Goal: Find specific page/section: Find specific page/section

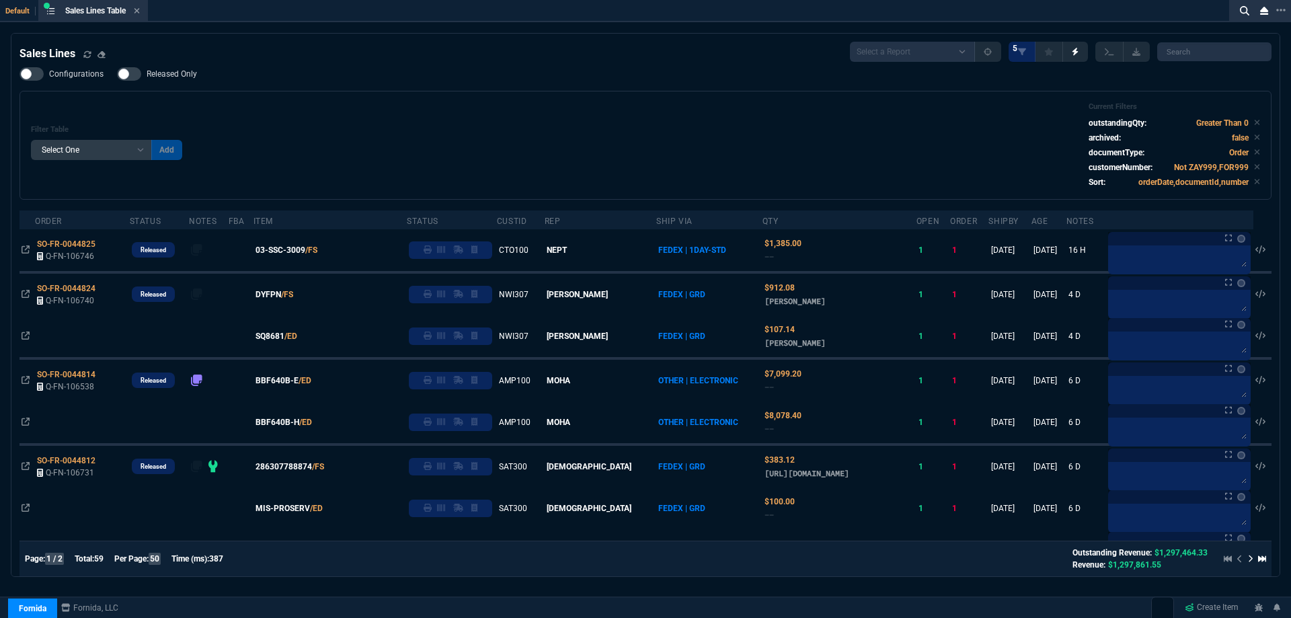
select select
click at [140, 8] on icon at bounding box center [137, 11] width 6 height 8
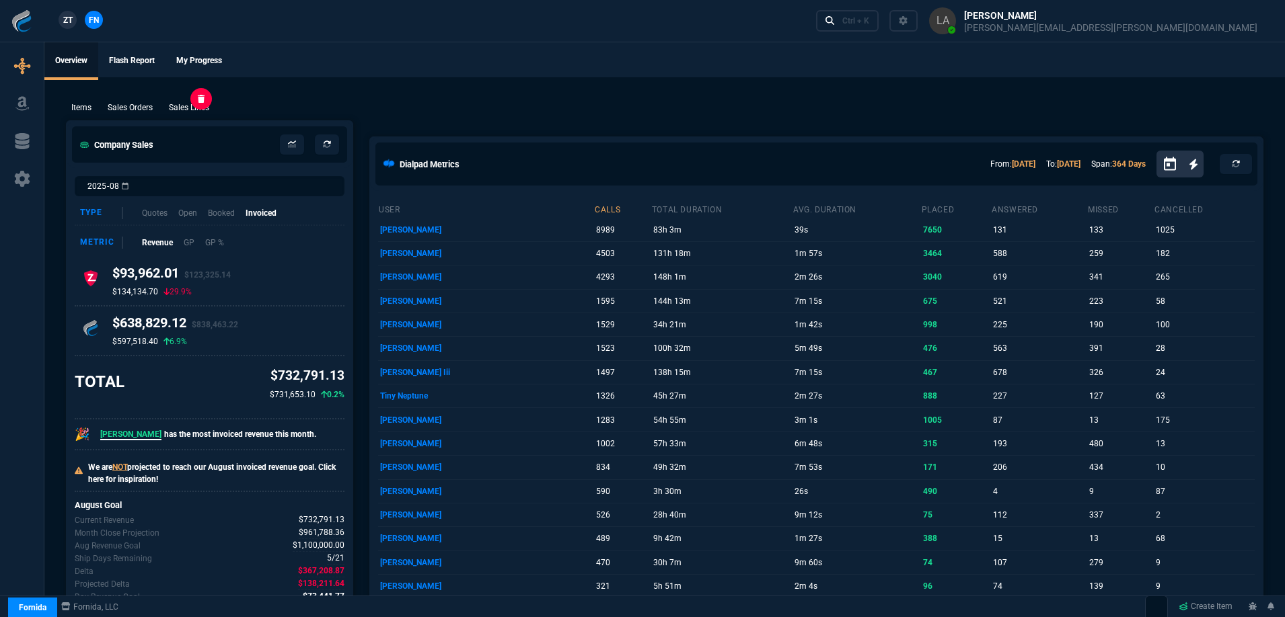
click at [196, 107] on p "Sales Lines" at bounding box center [189, 108] width 40 height 12
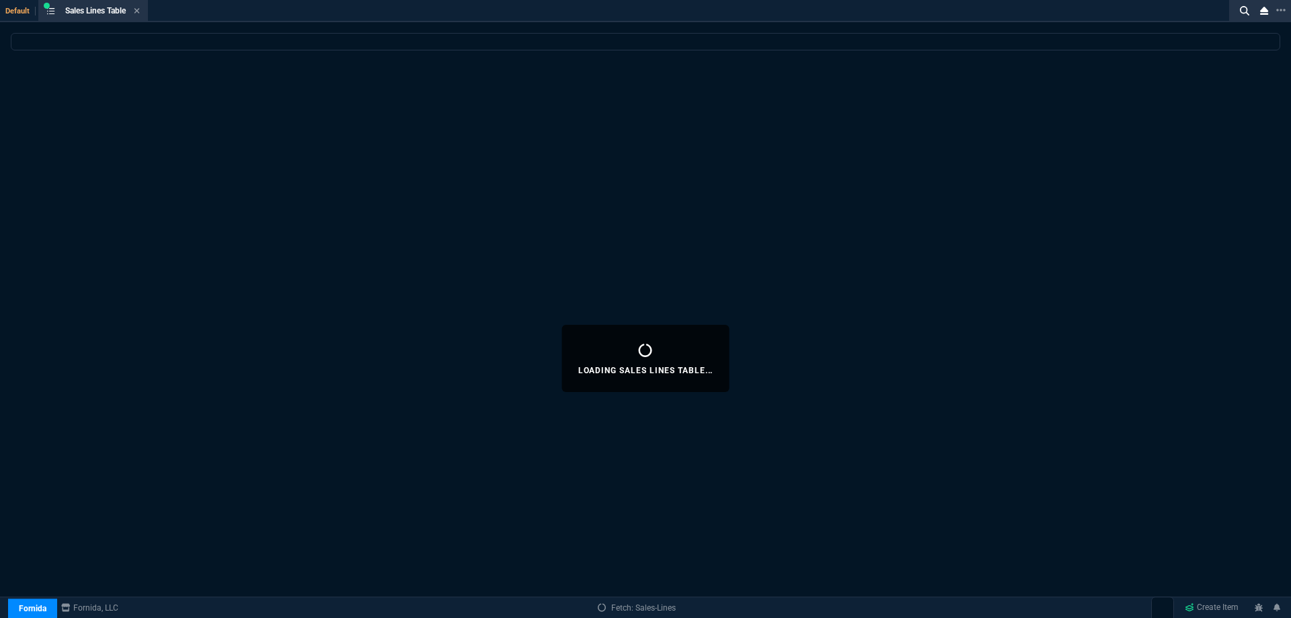
select select
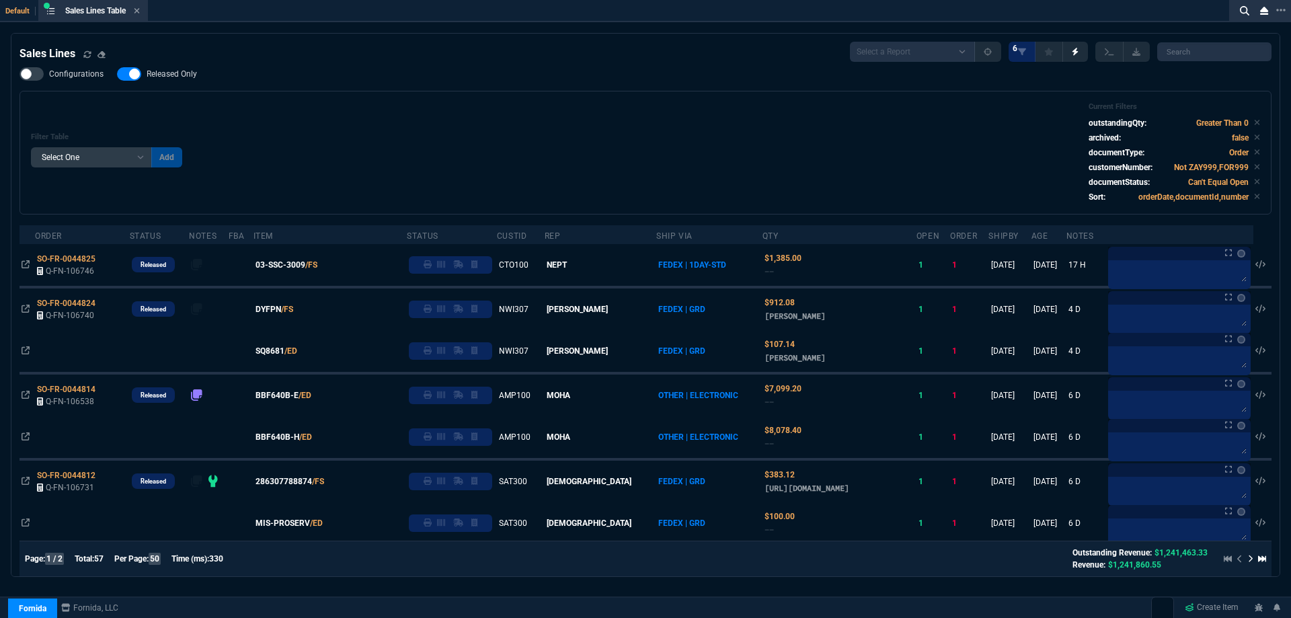
drag, startPoint x: 177, startPoint y: 72, endPoint x: 689, endPoint y: 69, distance: 512.5
click at [177, 72] on span "Released Only" at bounding box center [172, 74] width 50 height 11
click at [117, 74] on input "Released Only" at bounding box center [116, 74] width 1 height 1
checkbox input "false"
click at [652, 122] on div "Filter Table Select One Add Filter () Age () ATS () Cond (itemVariantCode) Cust…" at bounding box center [646, 152] width 1230 height 101
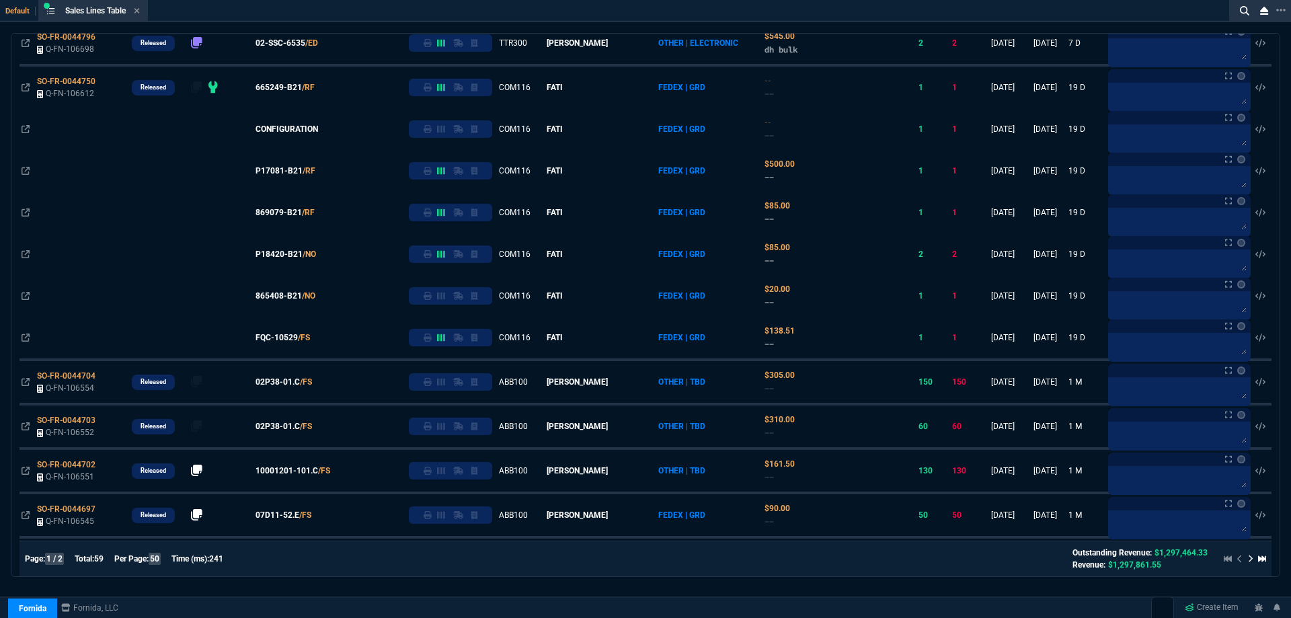
scroll to position [518, 0]
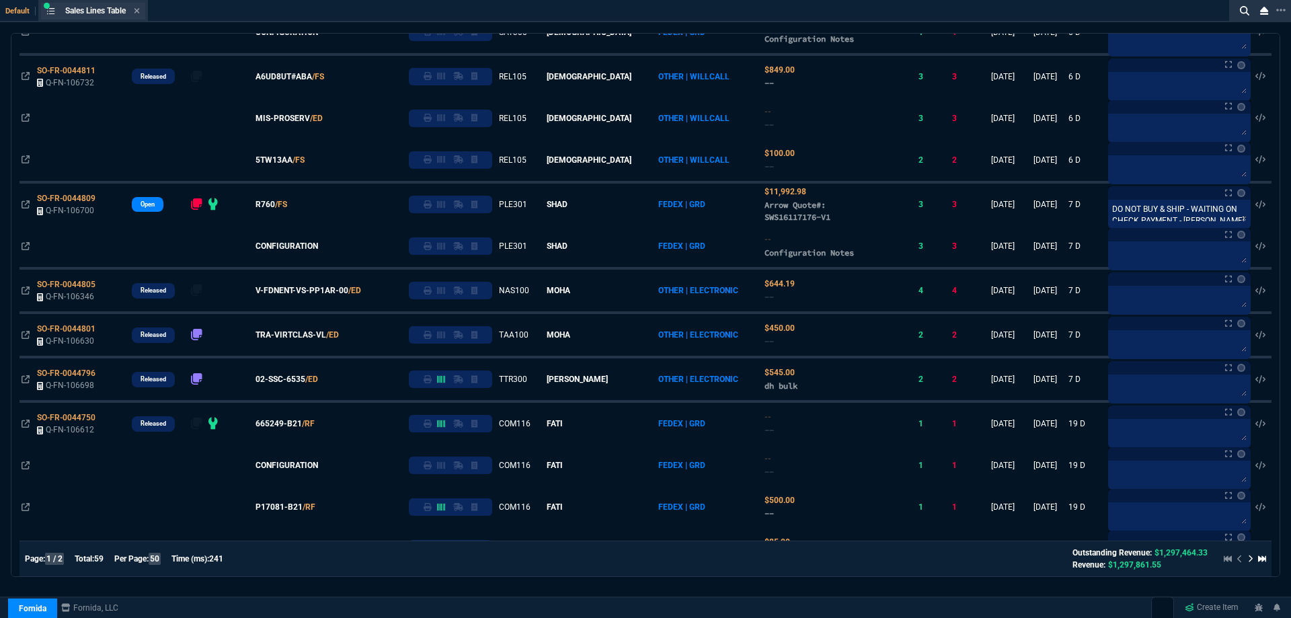
click at [143, 11] on div "Sales Lines Table Sales Line" at bounding box center [93, 11] width 104 height 17
click at [139, 11] on icon at bounding box center [137, 10] width 5 height 5
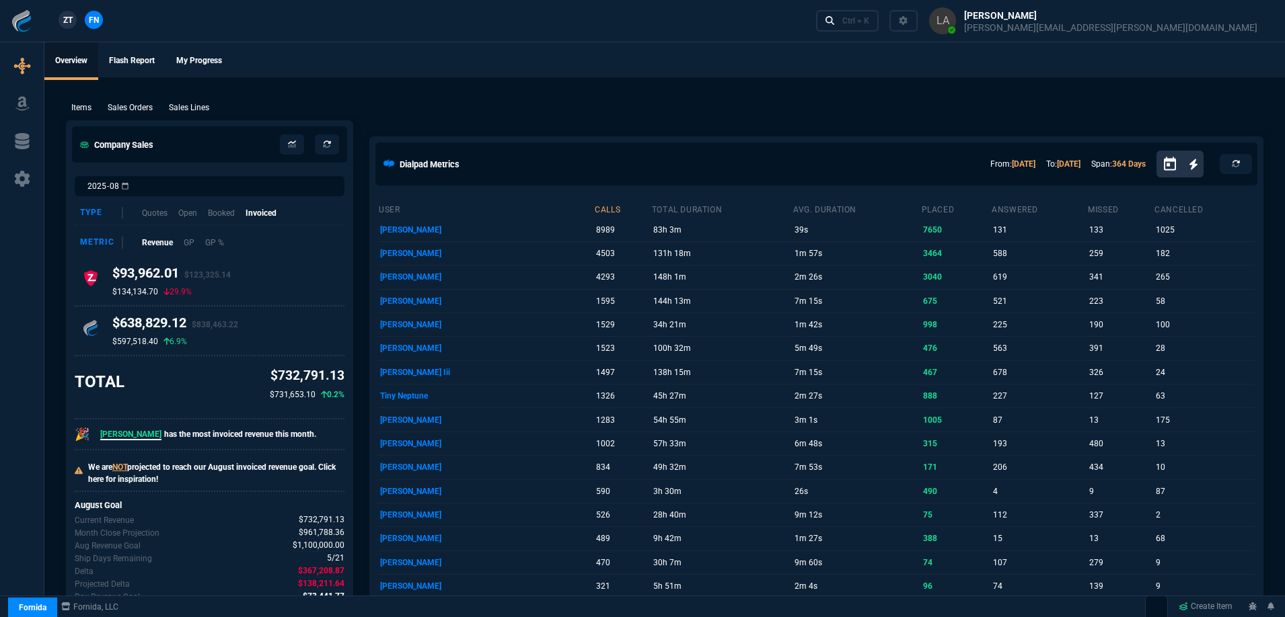
click at [69, 22] on span "ZT" at bounding box center [67, 20] width 9 height 12
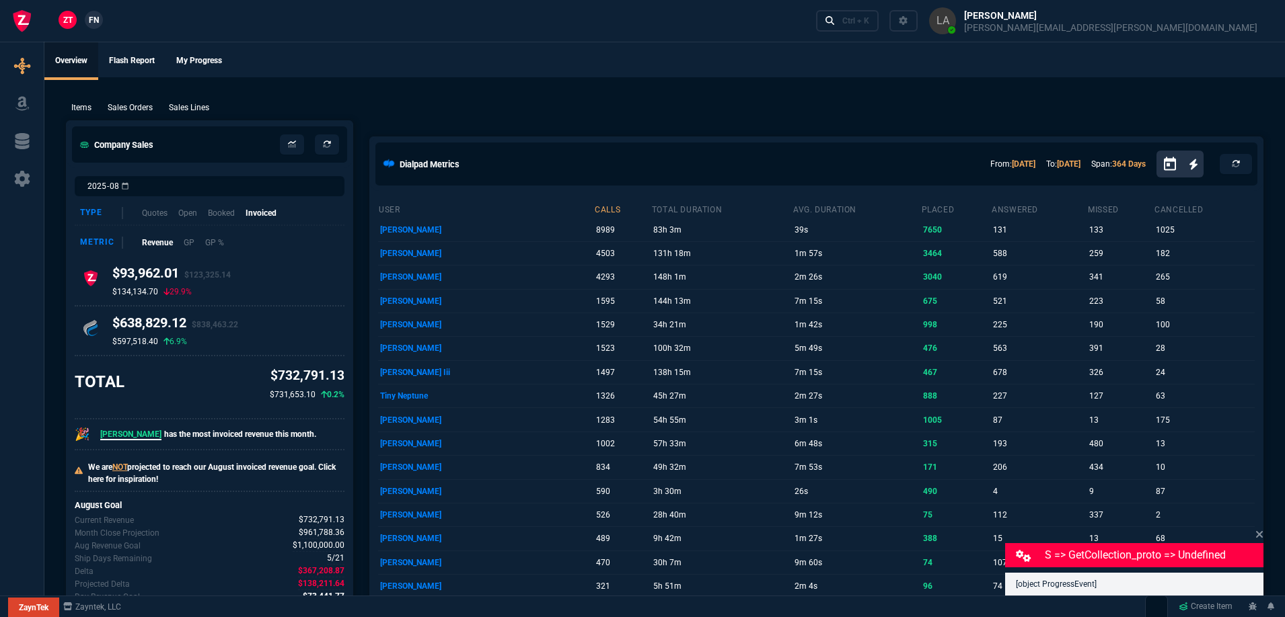
drag, startPoint x: 196, startPoint y: 106, endPoint x: 392, endPoint y: 110, distance: 196.4
click at [195, 106] on p "Sales Lines" at bounding box center [189, 108] width 40 height 12
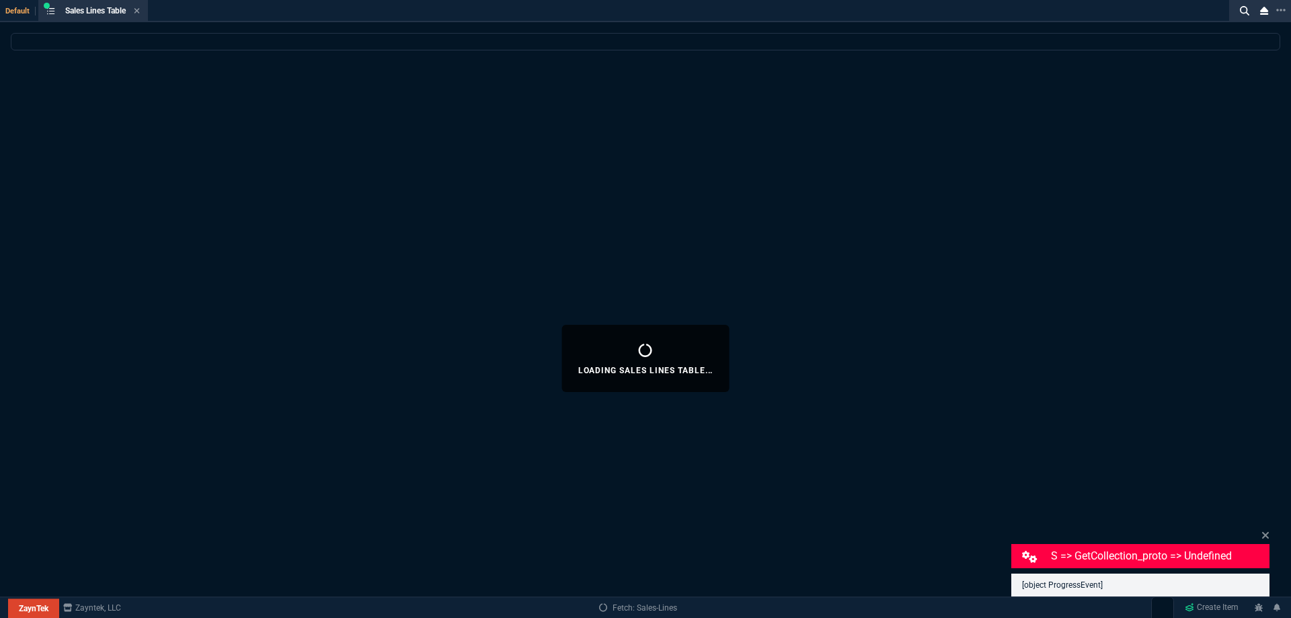
select select
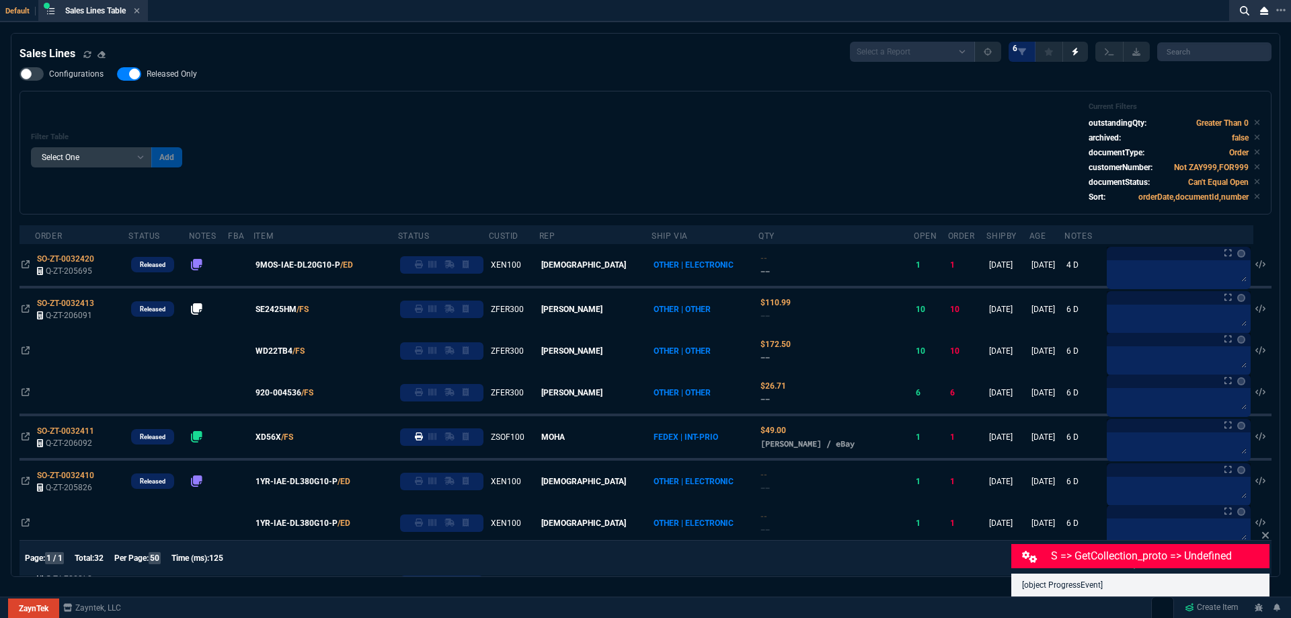
drag, startPoint x: 343, startPoint y: 84, endPoint x: 278, endPoint y: 82, distance: 65.3
click at [341, 84] on div "Configurations Released Only Filter Table Select One Add Filter () Age () ATS (…" at bounding box center [646, 140] width 1252 height 147
click at [157, 75] on span "Released Only" at bounding box center [172, 74] width 50 height 11
click at [117, 75] on input "Released Only" at bounding box center [116, 74] width 1 height 1
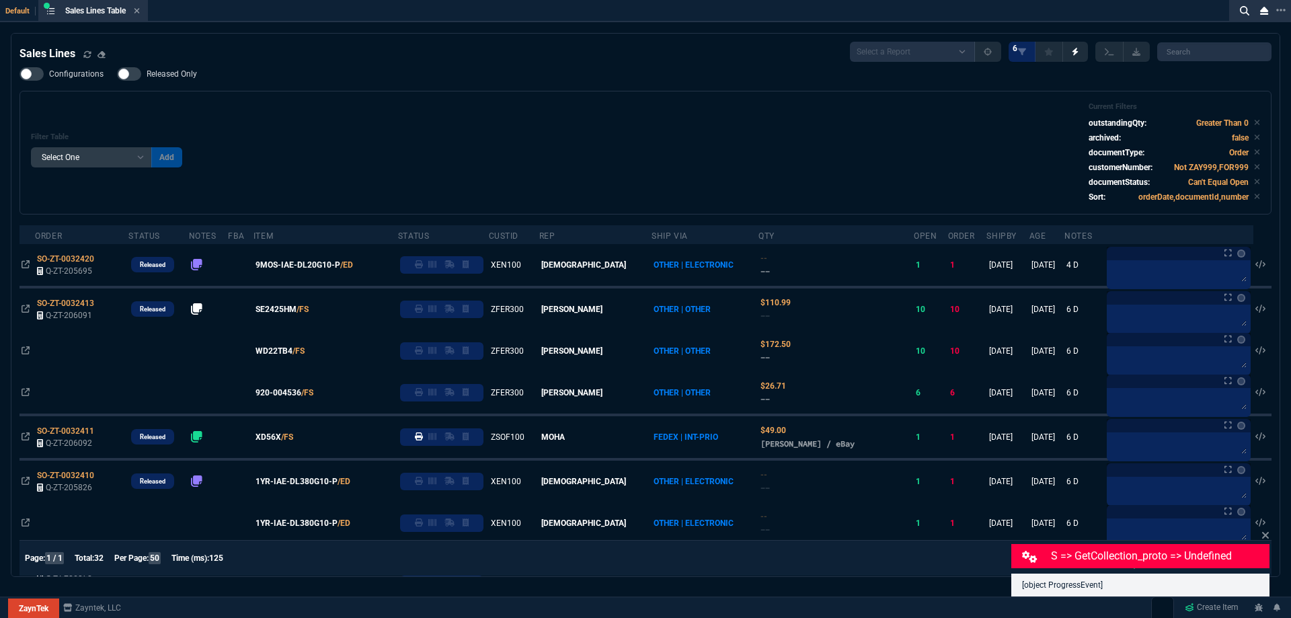
click at [498, 120] on div "Filter Table Select One Add Filter () Age () ATS () Cond (itemVariantCode) Cust…" at bounding box center [646, 152] width 1230 height 101
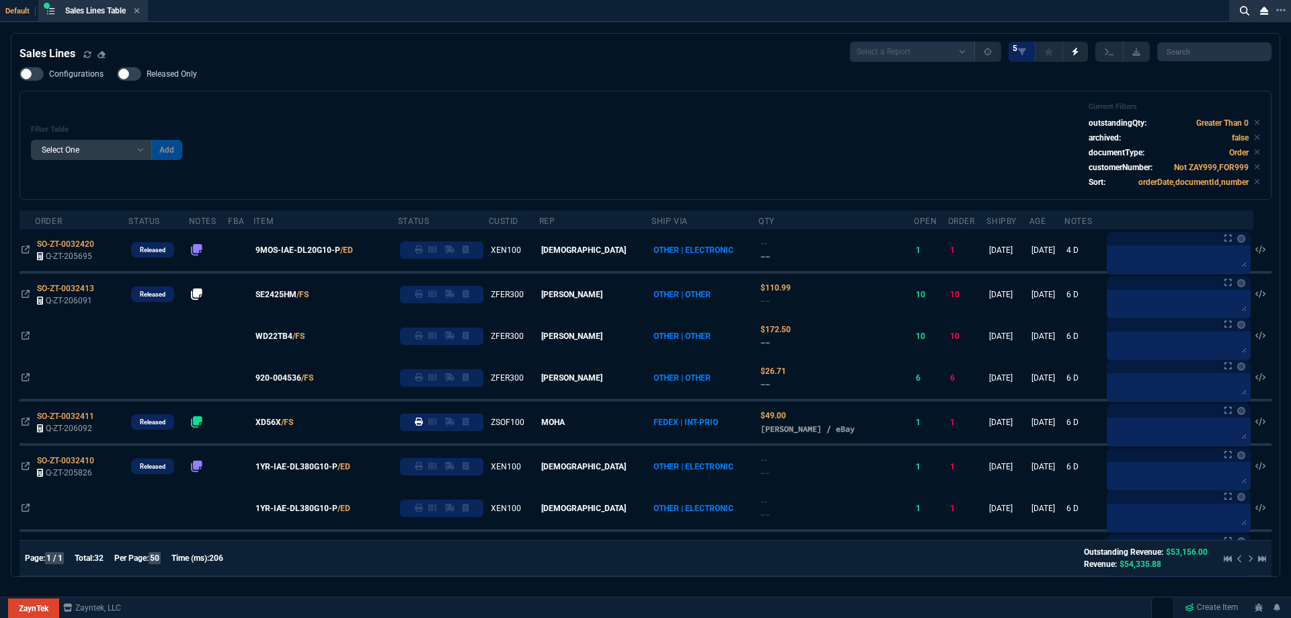
click at [179, 78] on span "Released Only" at bounding box center [172, 74] width 50 height 11
click at [117, 75] on input "Released Only" at bounding box center [116, 74] width 1 height 1
click at [478, 145] on div "Filter Table Select One Add Filter () Age () ATS () Cond (itemVariantCode) Cust…" at bounding box center [646, 145] width 1230 height 86
click at [189, 77] on span "Released Only" at bounding box center [172, 74] width 50 height 11
click at [117, 75] on input "Released Only" at bounding box center [116, 74] width 1 height 1
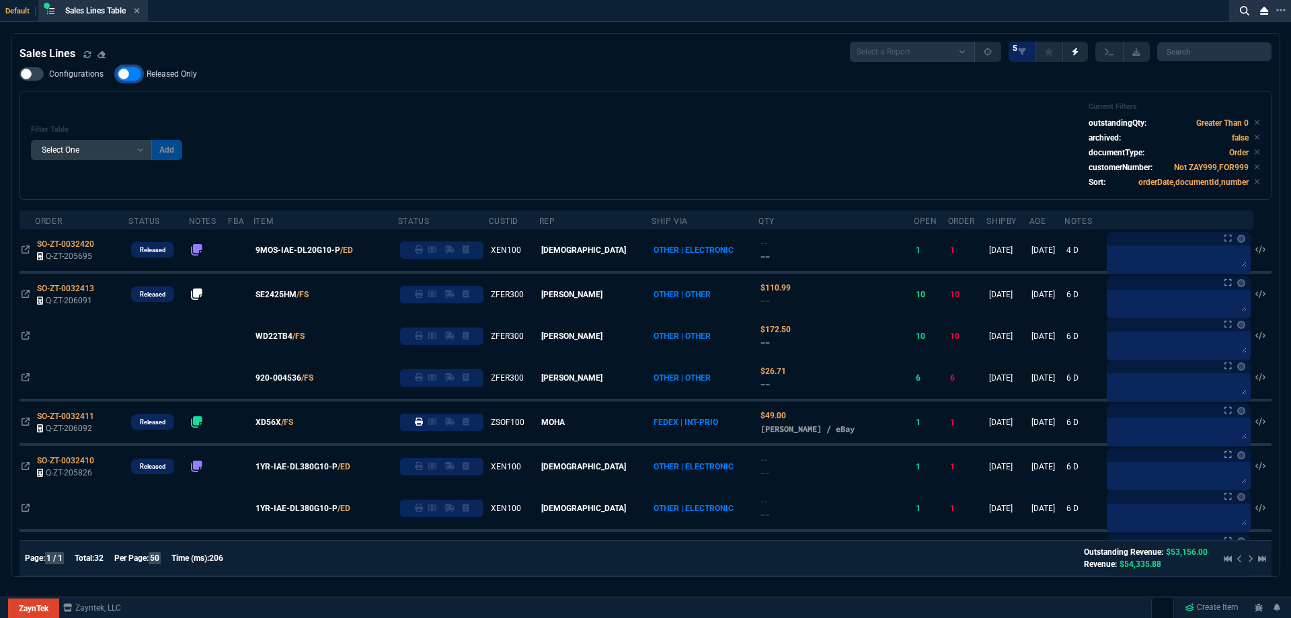
checkbox input "false"
click at [371, 111] on div "Filter Table Select One Add Filter () Age () ATS () Cond (itemVariantCode) Cust…" at bounding box center [646, 145] width 1230 height 86
click at [140, 9] on icon at bounding box center [137, 11] width 6 height 8
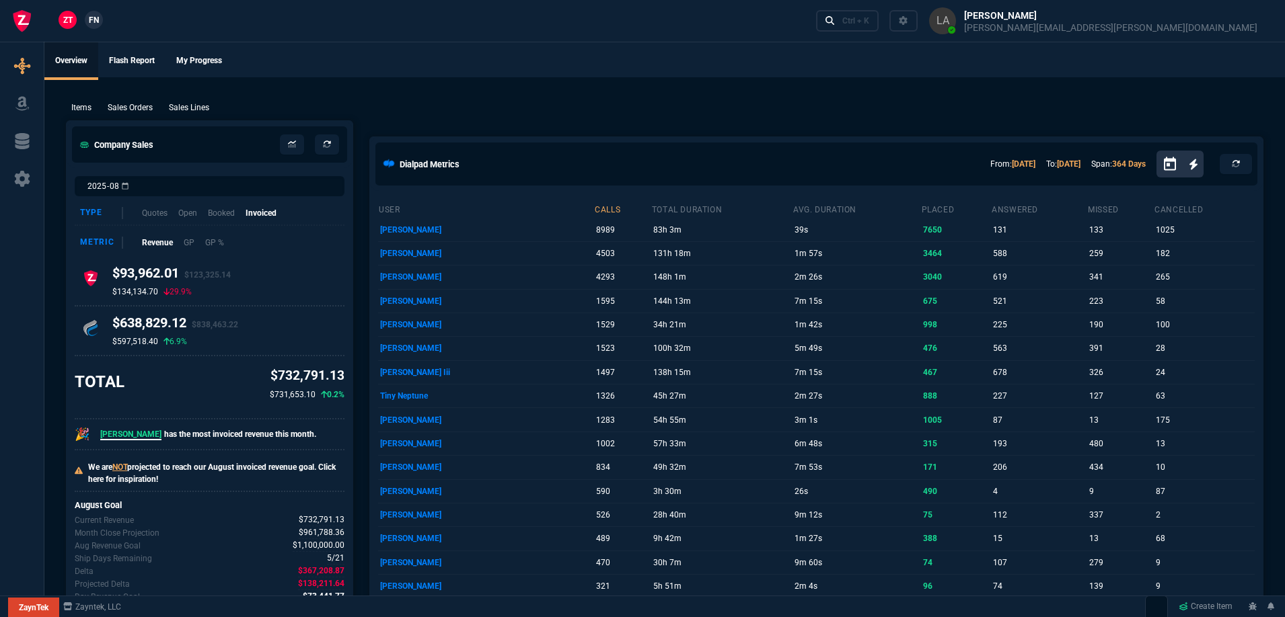
click at [87, 15] on link "FN" at bounding box center [94, 20] width 18 height 18
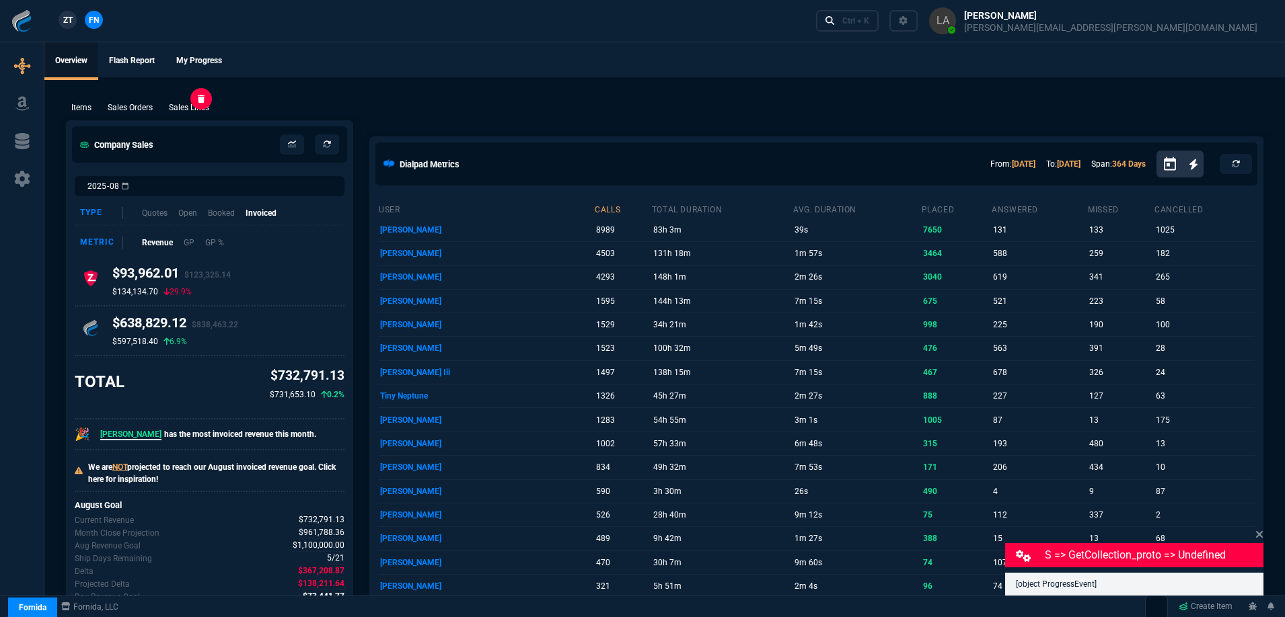
click at [181, 103] on p "Sales Lines" at bounding box center [189, 108] width 40 height 12
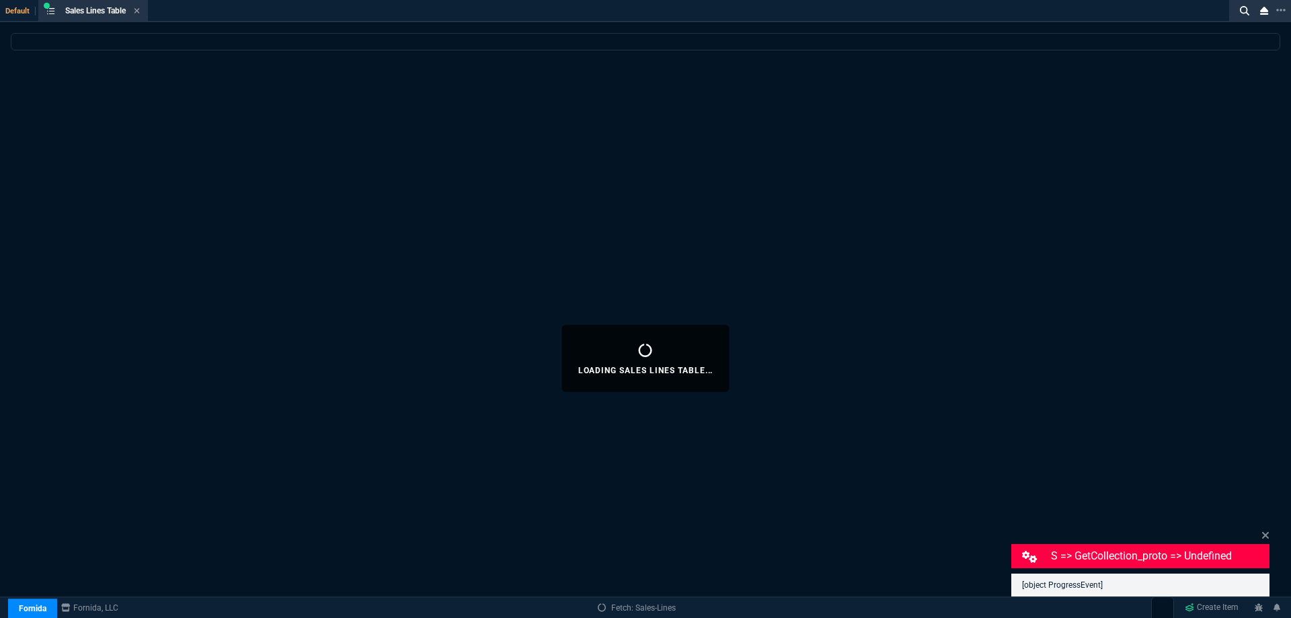
select select
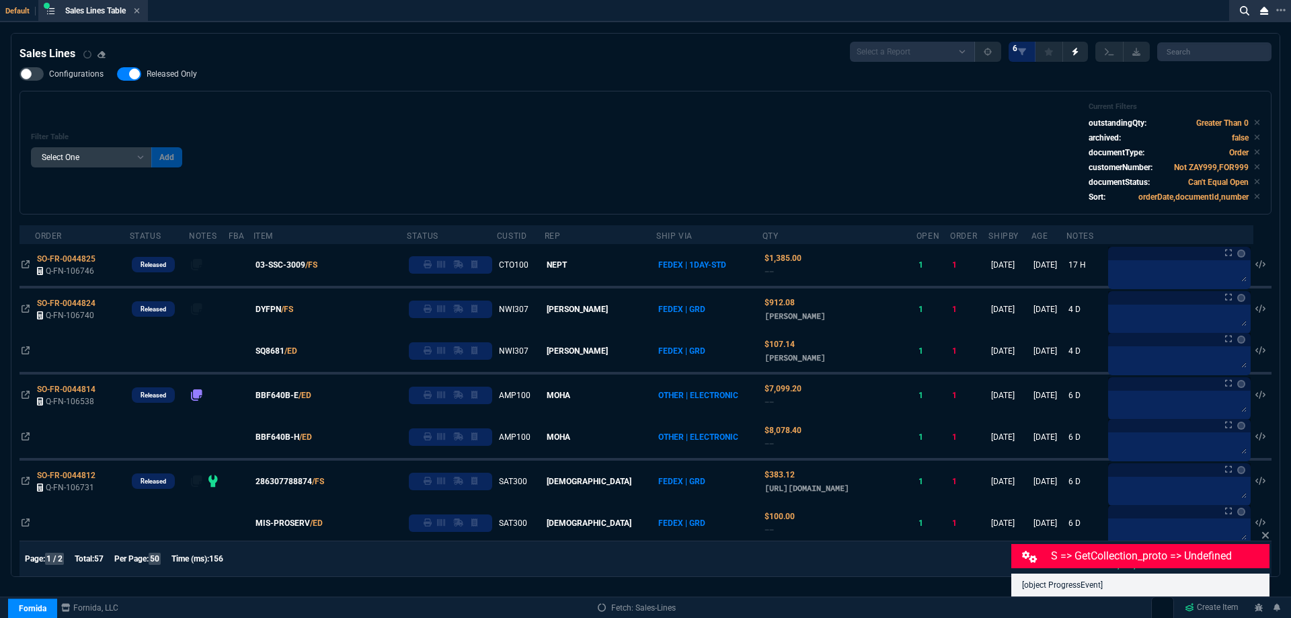
click at [184, 78] on span "Released Only" at bounding box center [172, 74] width 50 height 11
click at [117, 75] on input "Released Only" at bounding box center [116, 74] width 1 height 1
click at [418, 130] on div "Filter Table Select One Add Filter () Age () ATS () Cond (itemVariantCode) Cust…" at bounding box center [646, 152] width 1230 height 101
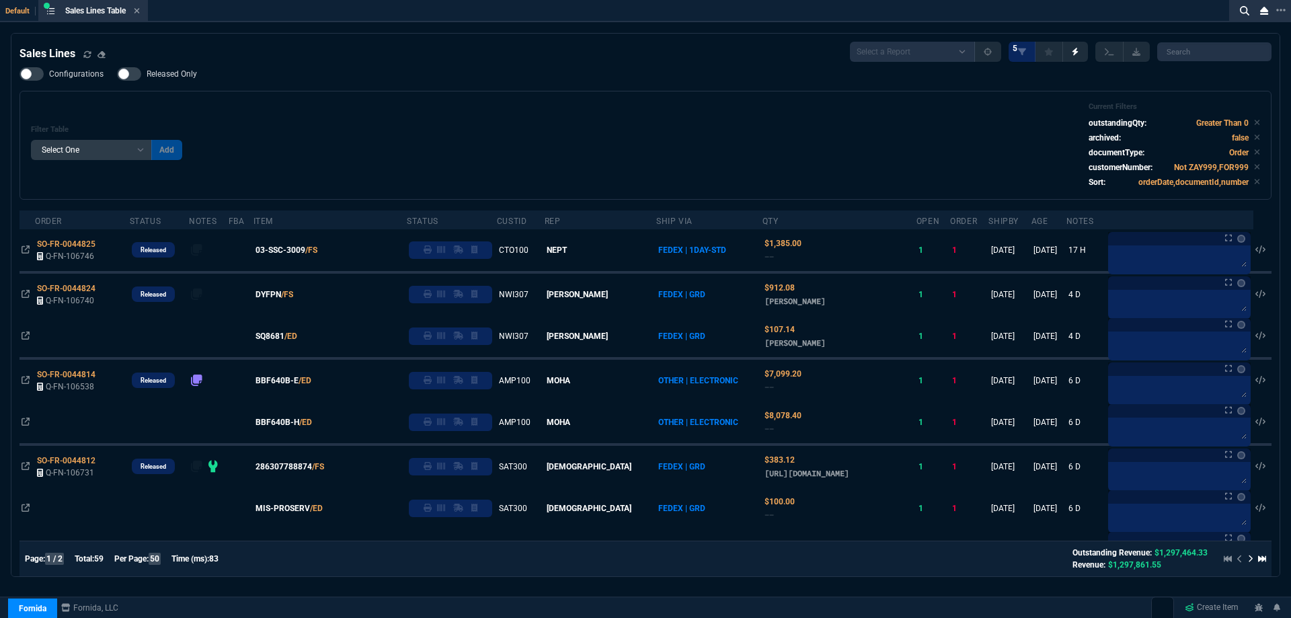
click at [178, 79] on span "Released Only" at bounding box center [172, 74] width 50 height 11
click at [117, 75] on input "Released Only" at bounding box center [116, 74] width 1 height 1
click at [398, 110] on div "Filter Table Select One Add Filter () Age () ATS () Cond (itemVariantCode) Cust…" at bounding box center [646, 145] width 1230 height 86
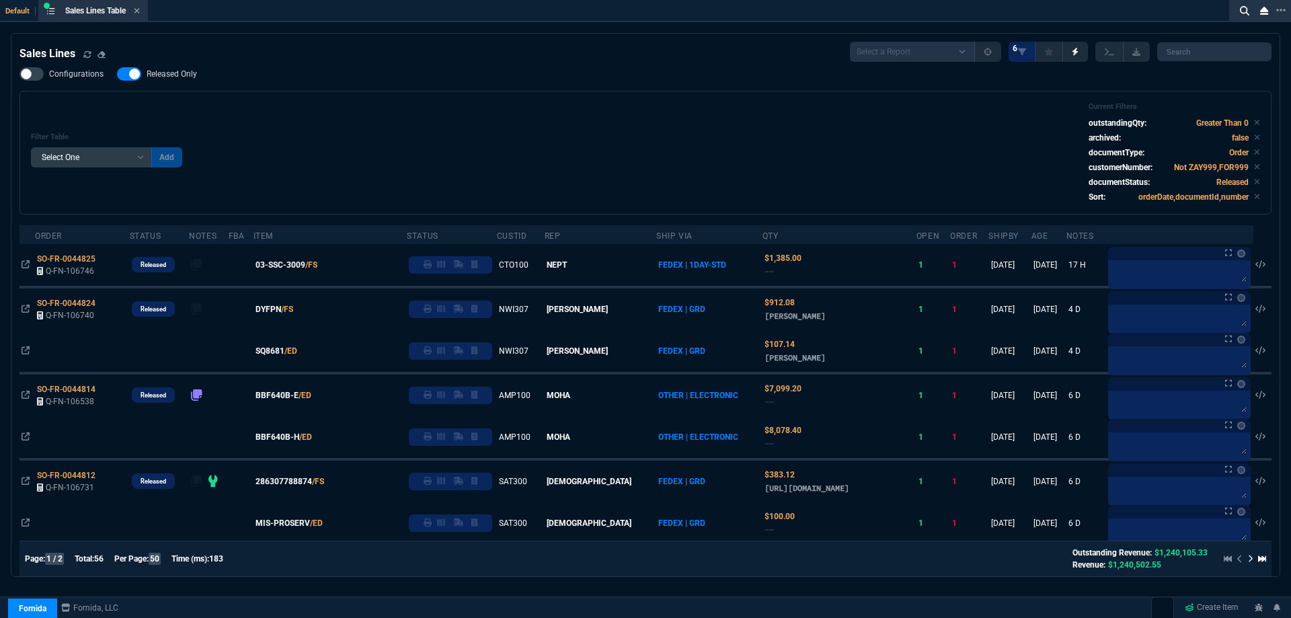
click at [178, 74] on span "Released Only" at bounding box center [172, 74] width 50 height 11
click at [117, 74] on input "Released Only" at bounding box center [116, 74] width 1 height 1
checkbox input "false"
click at [489, 129] on div "Filter Table Select One Add Filter () Age () ATS () Cond (itemVariantCode) Cust…" at bounding box center [646, 152] width 1230 height 101
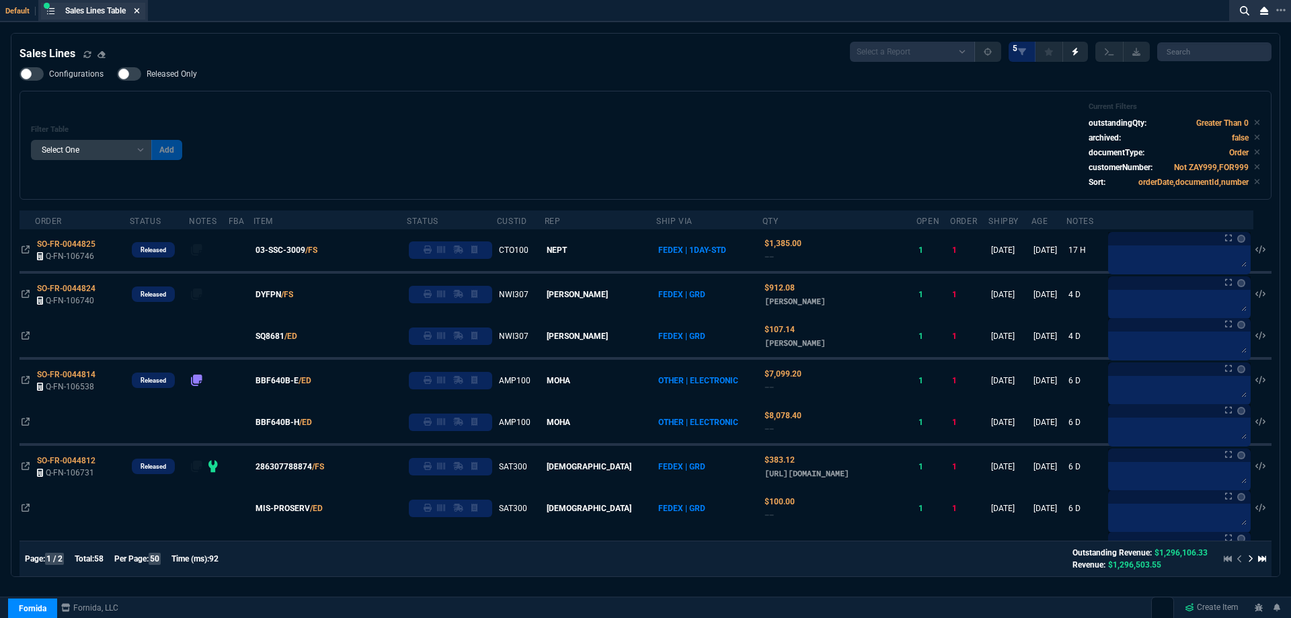
click at [140, 9] on icon at bounding box center [137, 11] width 6 height 8
